Goal: Submit feedback/report problem: Submit feedback/report problem

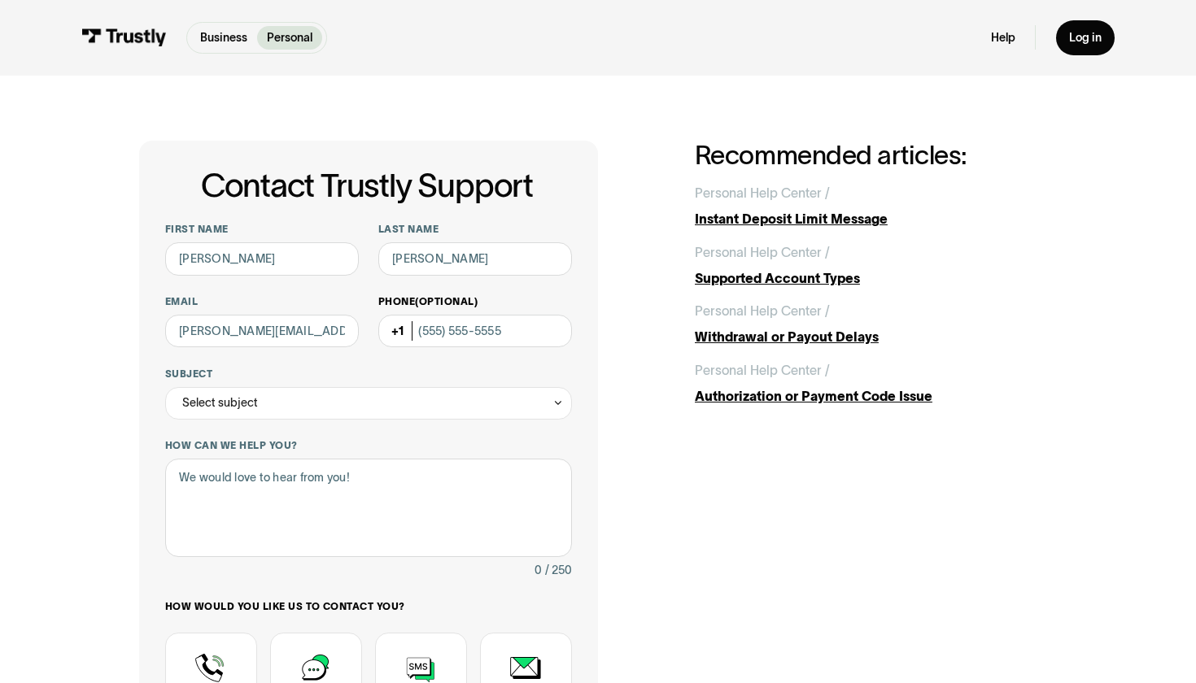
type input "kiley.joyp@gmail.com"
click at [451, 328] on input "Phone (Optional)" at bounding box center [475, 331] width 194 height 33
type input "(312) 856-2963"
click at [333, 405] on div "Select subject" at bounding box center [368, 403] width 407 height 33
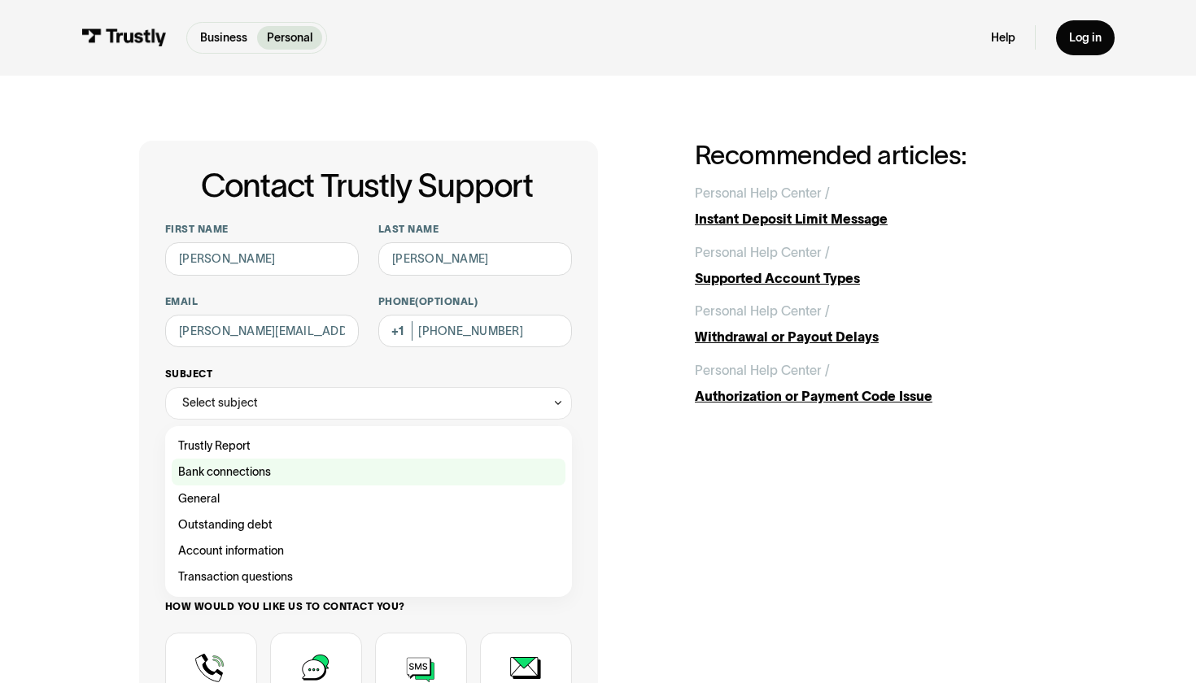
click at [311, 463] on div "Contact Trustly Support" at bounding box center [369, 472] width 394 height 26
type input "**********"
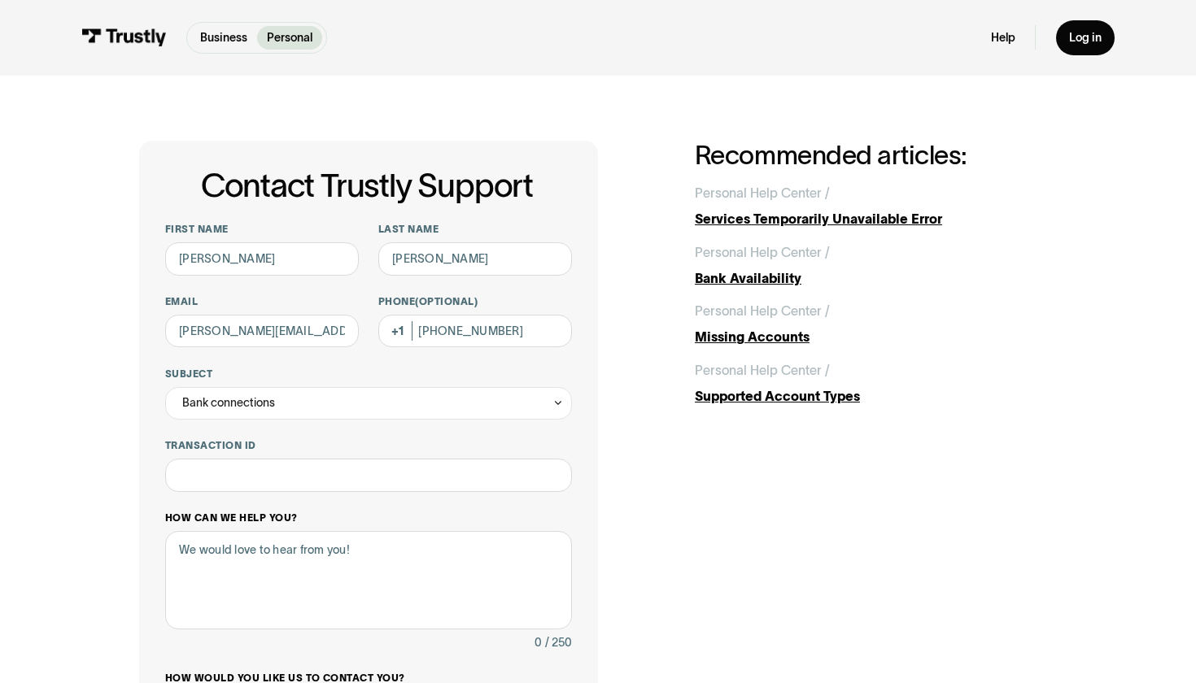
click at [272, 521] on label "How can we help you?" at bounding box center [368, 518] width 407 height 13
click at [272, 531] on textarea "How can we help you?" at bounding box center [368, 580] width 407 height 98
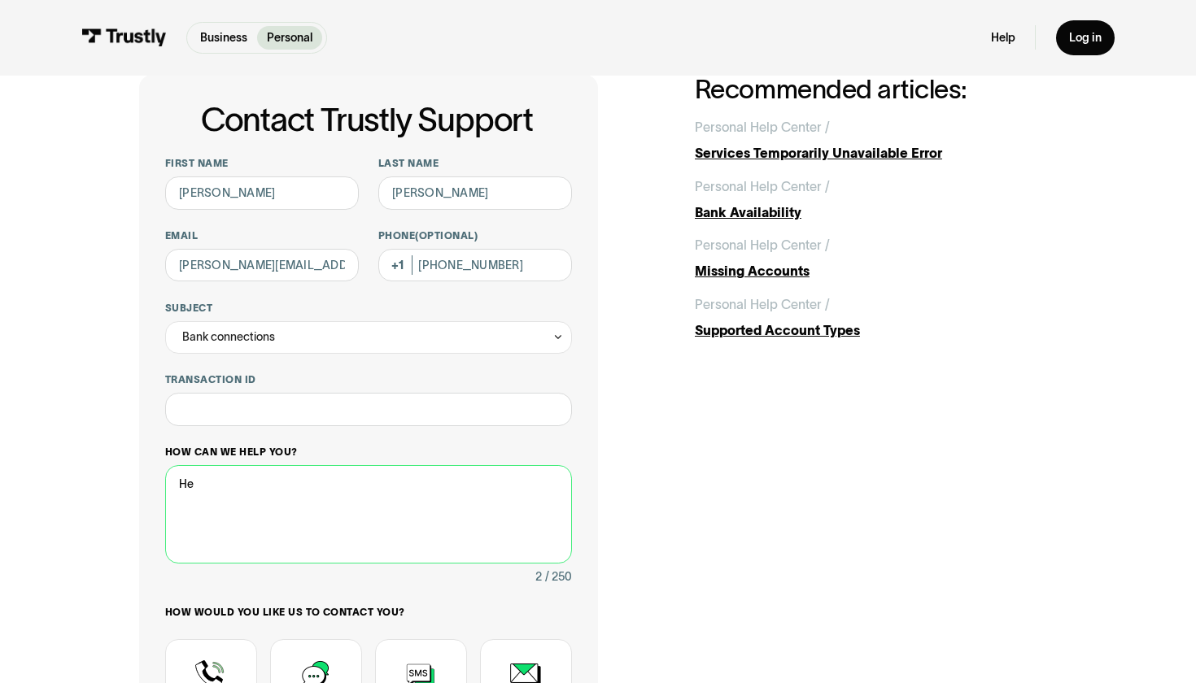
type textarea "H"
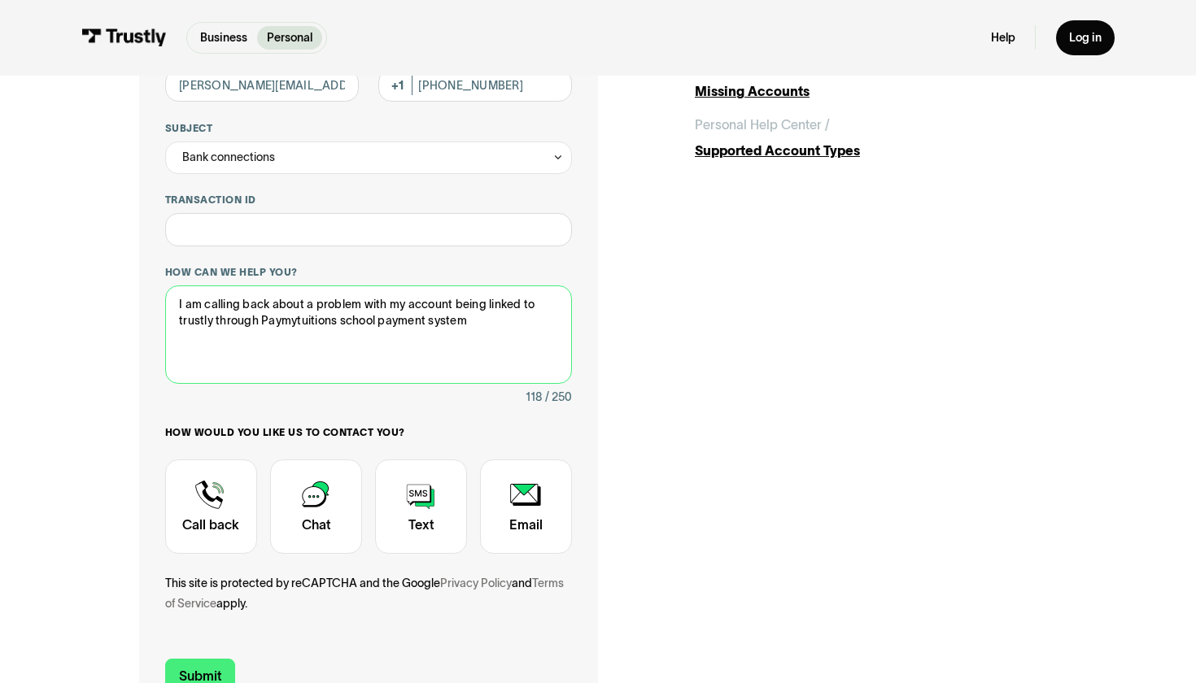
scroll to position [326, 0]
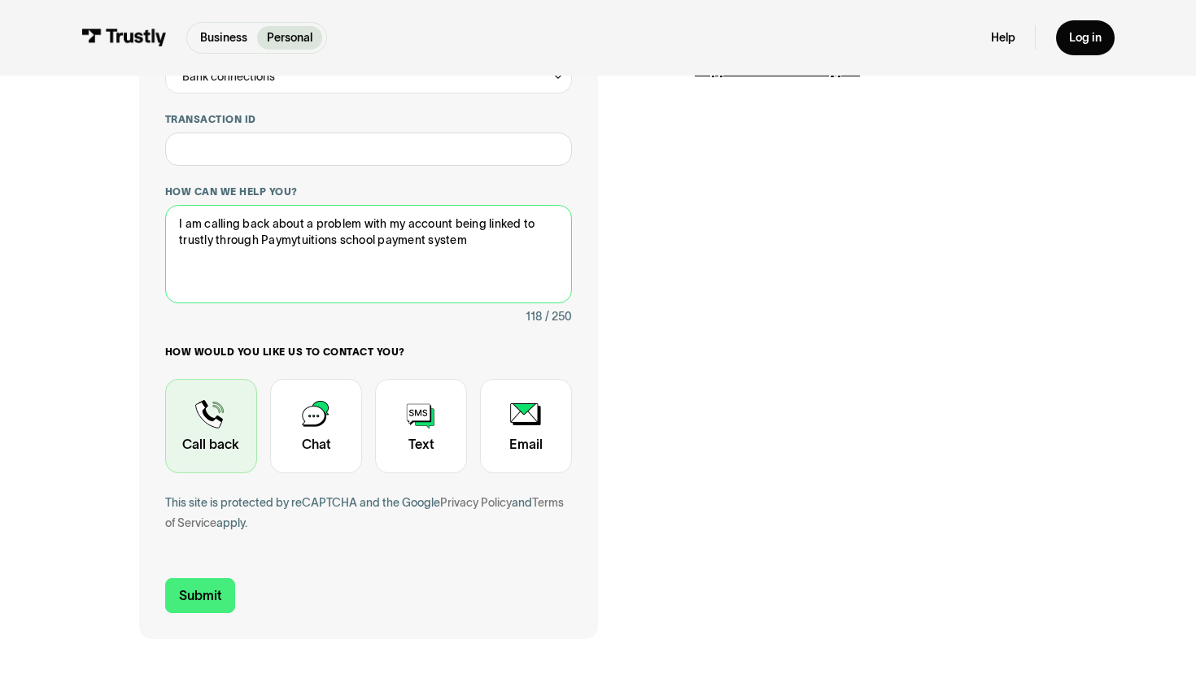
type textarea "I am calling back about a problem with my account being linked to trustly throu…"
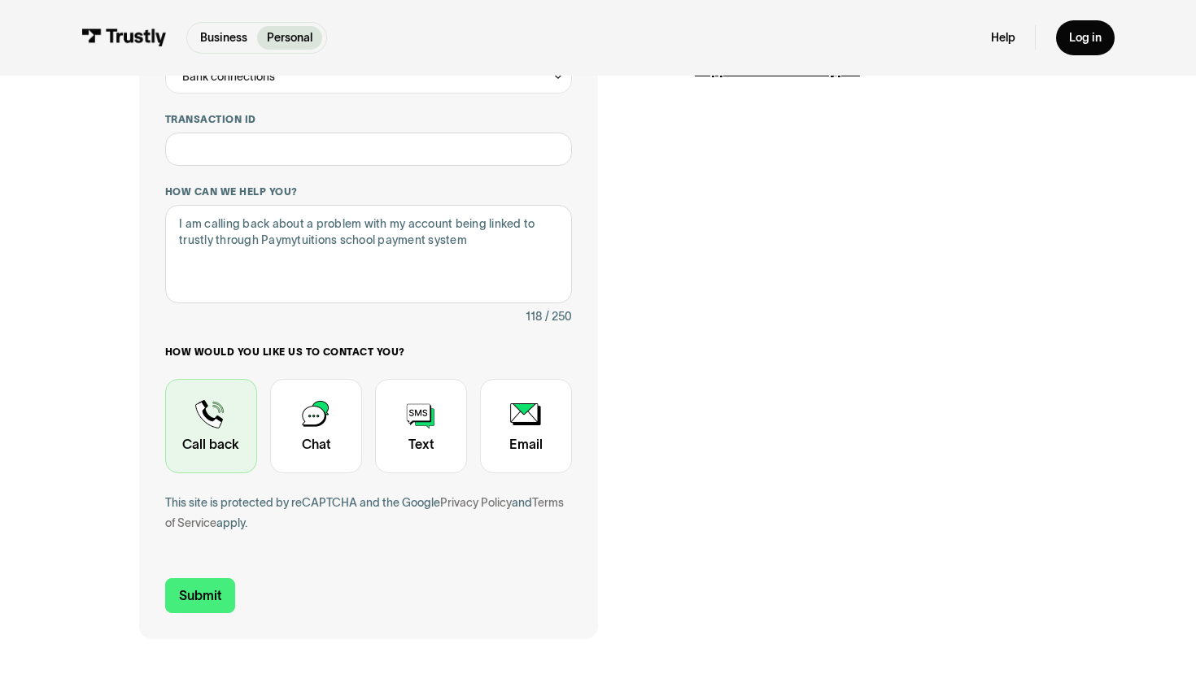
click at [224, 456] on div "Contact Trustly Support" at bounding box center [211, 426] width 92 height 95
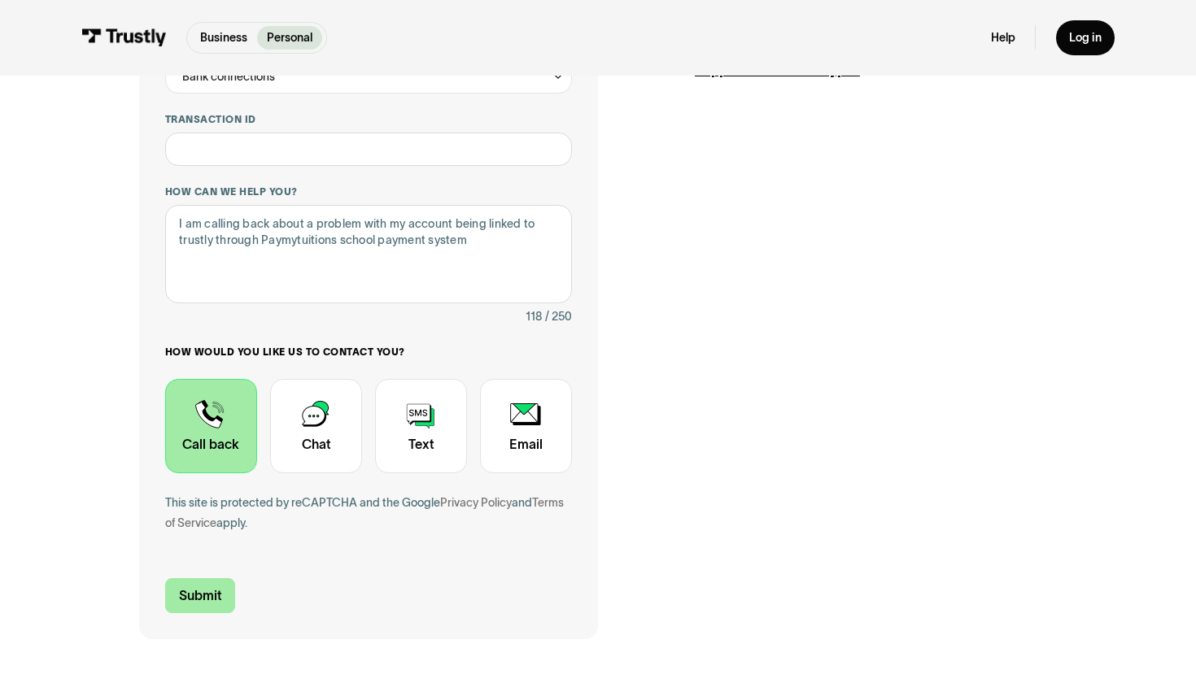
click at [211, 600] on input "Submit" at bounding box center [200, 595] width 70 height 34
type input "+13128562963"
